Goal: Task Accomplishment & Management: Manage account settings

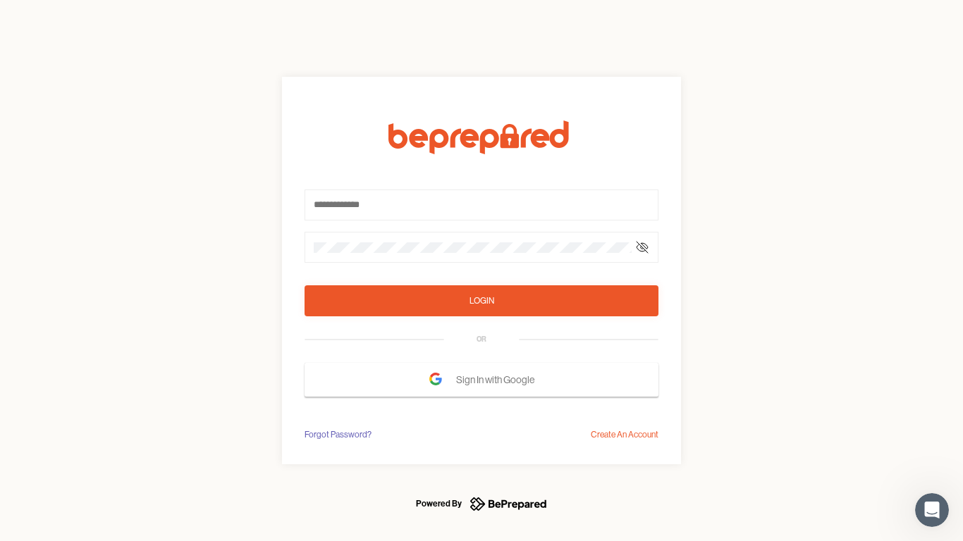
click at [482, 271] on form "Login OR Sign In with Google" at bounding box center [482, 259] width 354 height 276
click at [642, 247] on icon at bounding box center [642, 247] width 11 height 11
click at [482, 301] on div "Login" at bounding box center [482, 301] width 25 height 14
click at [482, 380] on span "Sign In with Google" at bounding box center [498, 379] width 85 height 25
click at [337, 435] on div "Forgot Password?" at bounding box center [338, 435] width 67 height 14
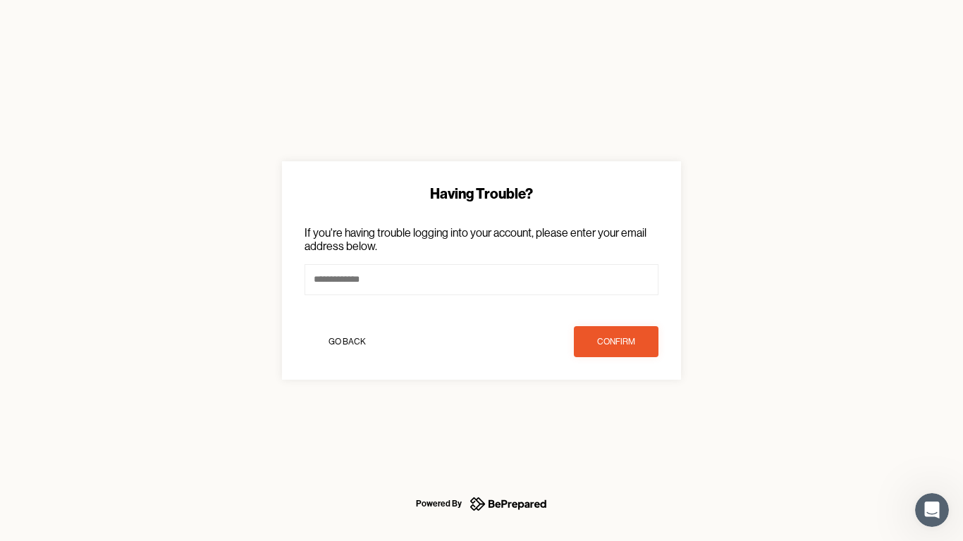
click at [625, 435] on div "Having Trouble? If you're having trouble logging into your account, please ente…" at bounding box center [481, 270] width 963 height 541
click at [932, 510] on icon "Open Intercom Messenger" at bounding box center [932, 510] width 23 height 23
